Goal: Task Accomplishment & Management: Manage account settings

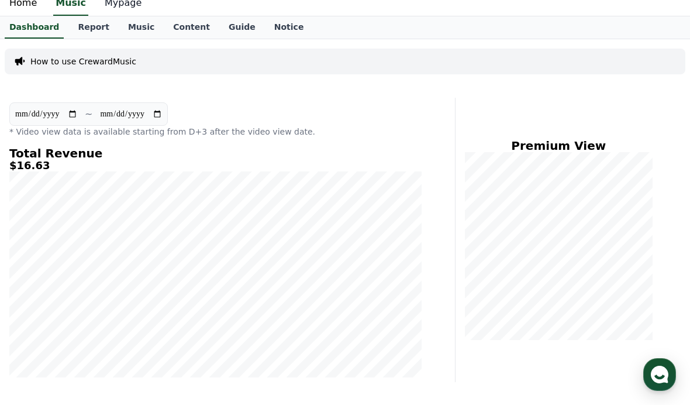
click at [113, 12] on link "Mypage" at bounding box center [123, 3] width 56 height 25
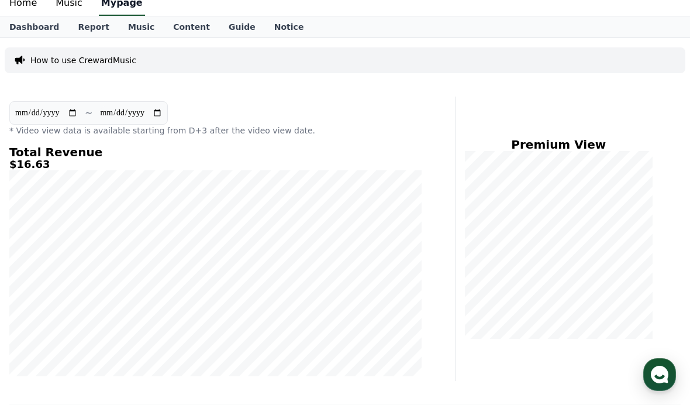
select select "**********"
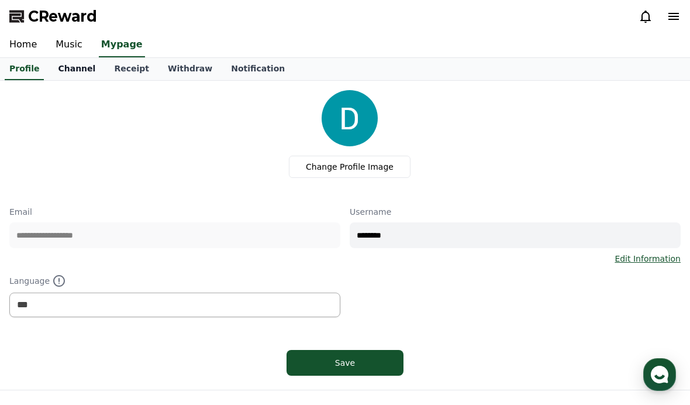
click at [75, 65] on link "Channel" at bounding box center [77, 69] width 56 height 22
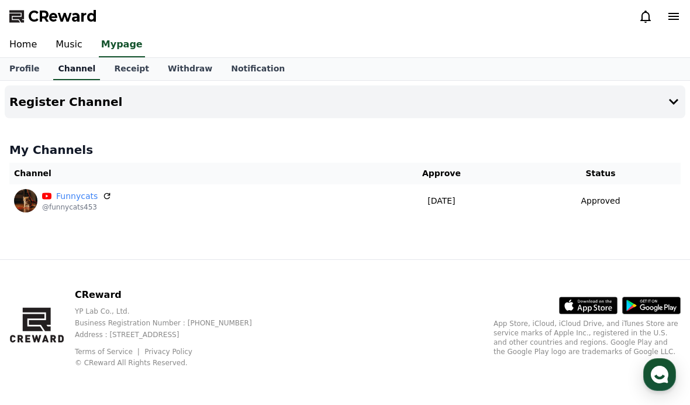
click at [136, 86] on button "Register Channel" at bounding box center [345, 101] width 681 height 33
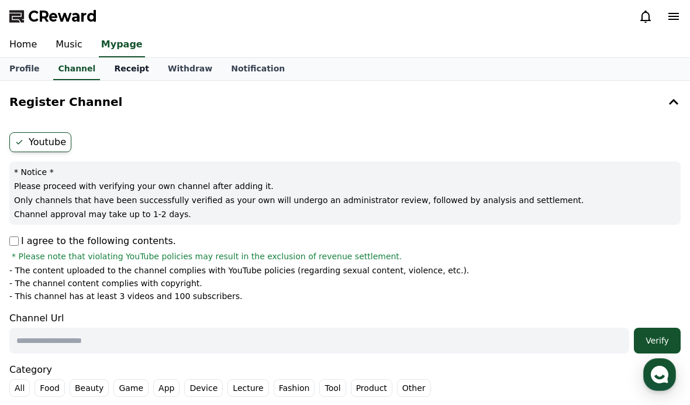
click at [122, 73] on link "Receipt" at bounding box center [132, 69] width 54 height 22
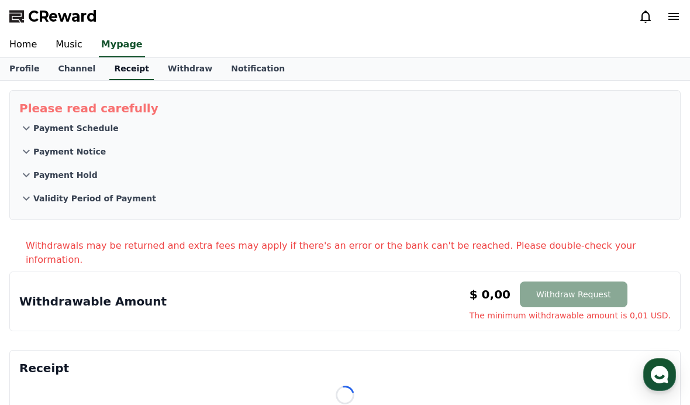
click at [129, 76] on link "Receipt" at bounding box center [131, 69] width 44 height 22
